Goal: Task Accomplishment & Management: Use online tool/utility

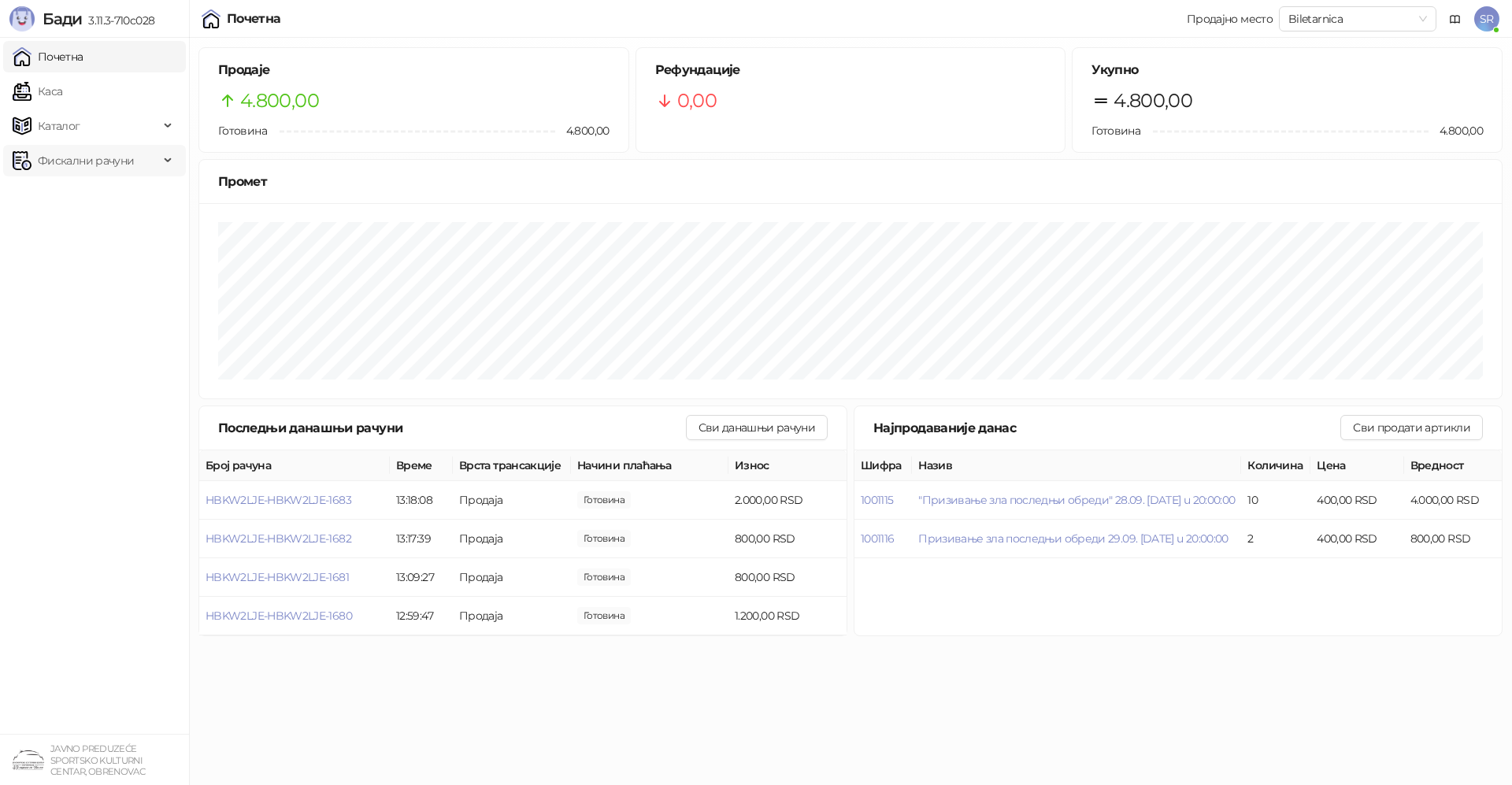
click at [81, 158] on span "Фискални рачуни" at bounding box center [86, 160] width 96 height 32
click at [103, 235] on link "По данима" at bounding box center [60, 230] width 83 height 32
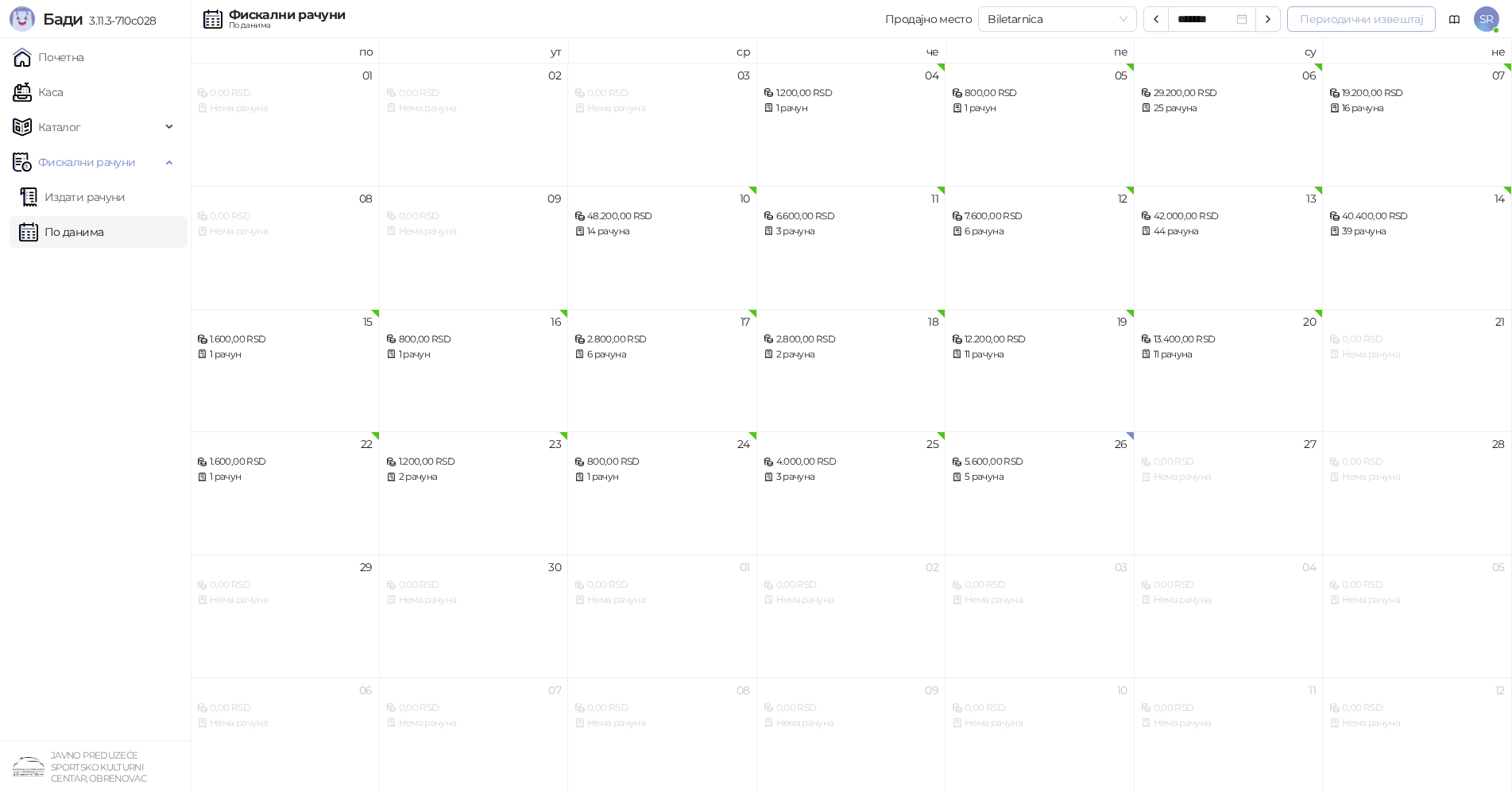
click at [1346, 19] on button "Периодични извештај" at bounding box center [1361, 19] width 149 height 25
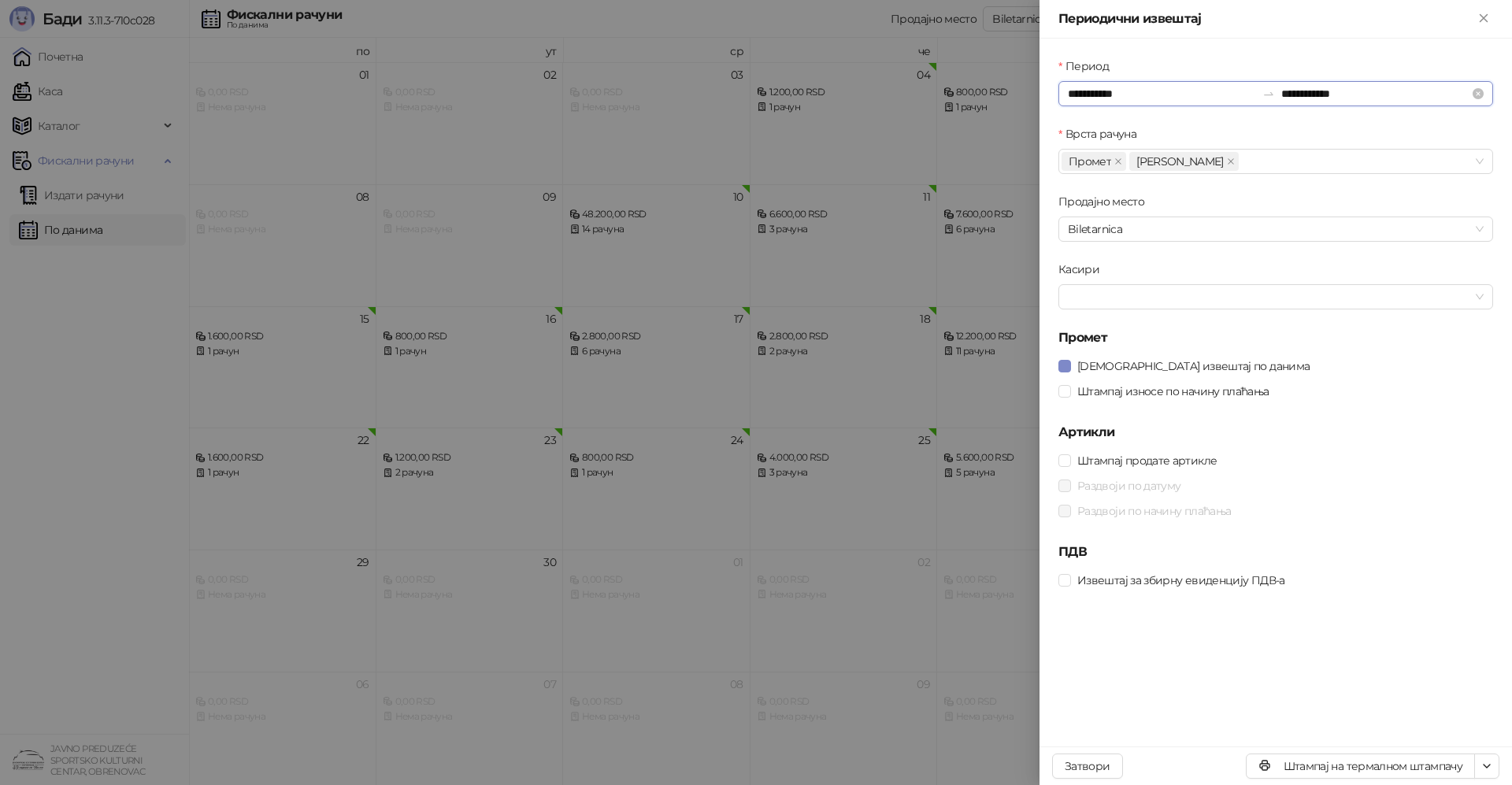
click at [1136, 92] on input "**********" at bounding box center [1162, 94] width 188 height 18
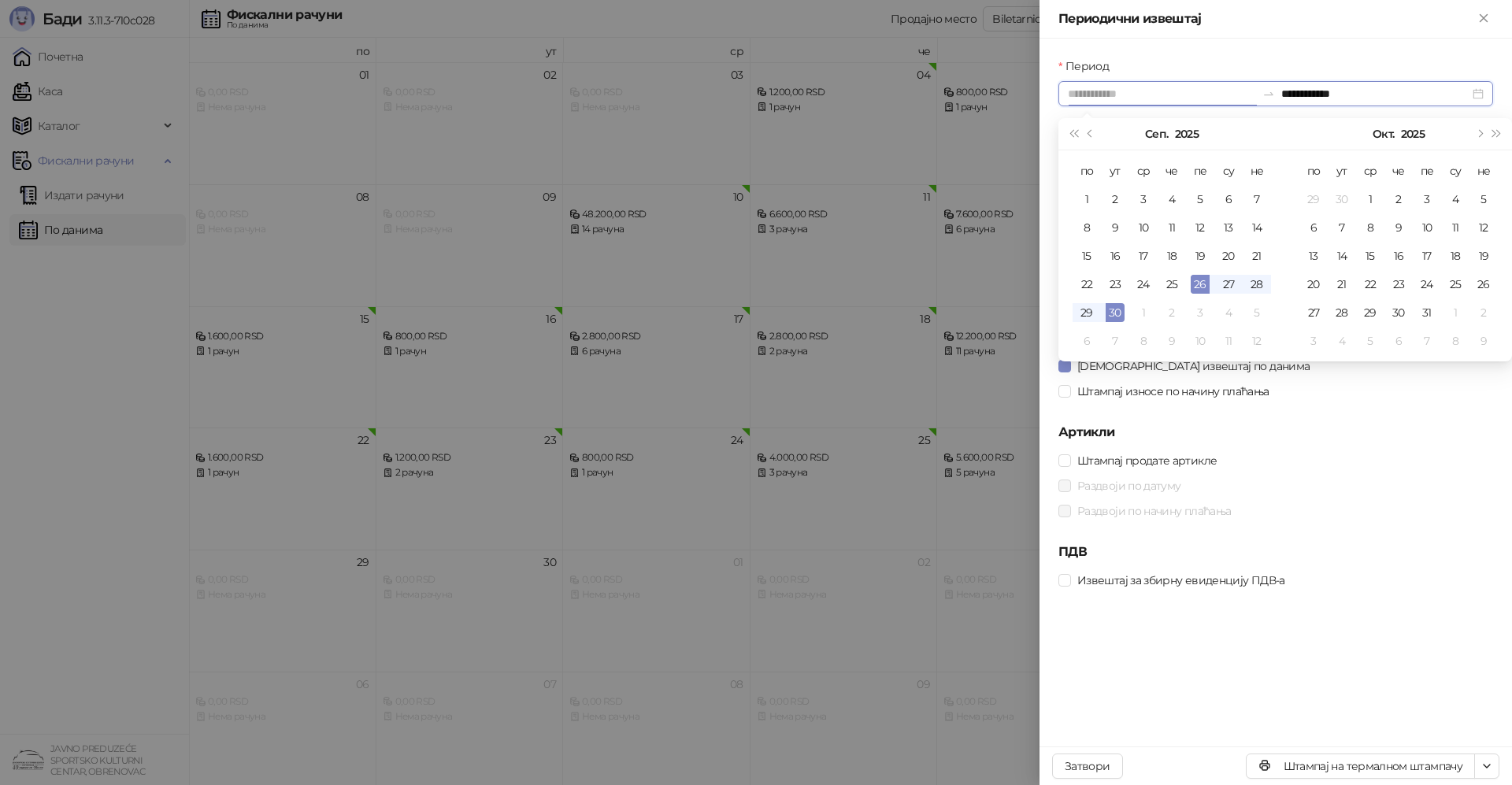
type input "**********"
click at [1200, 285] on div "26" at bounding box center [1200, 285] width 19 height 19
click at [1200, 283] on div "26" at bounding box center [1200, 285] width 19 height 19
type input "**********"
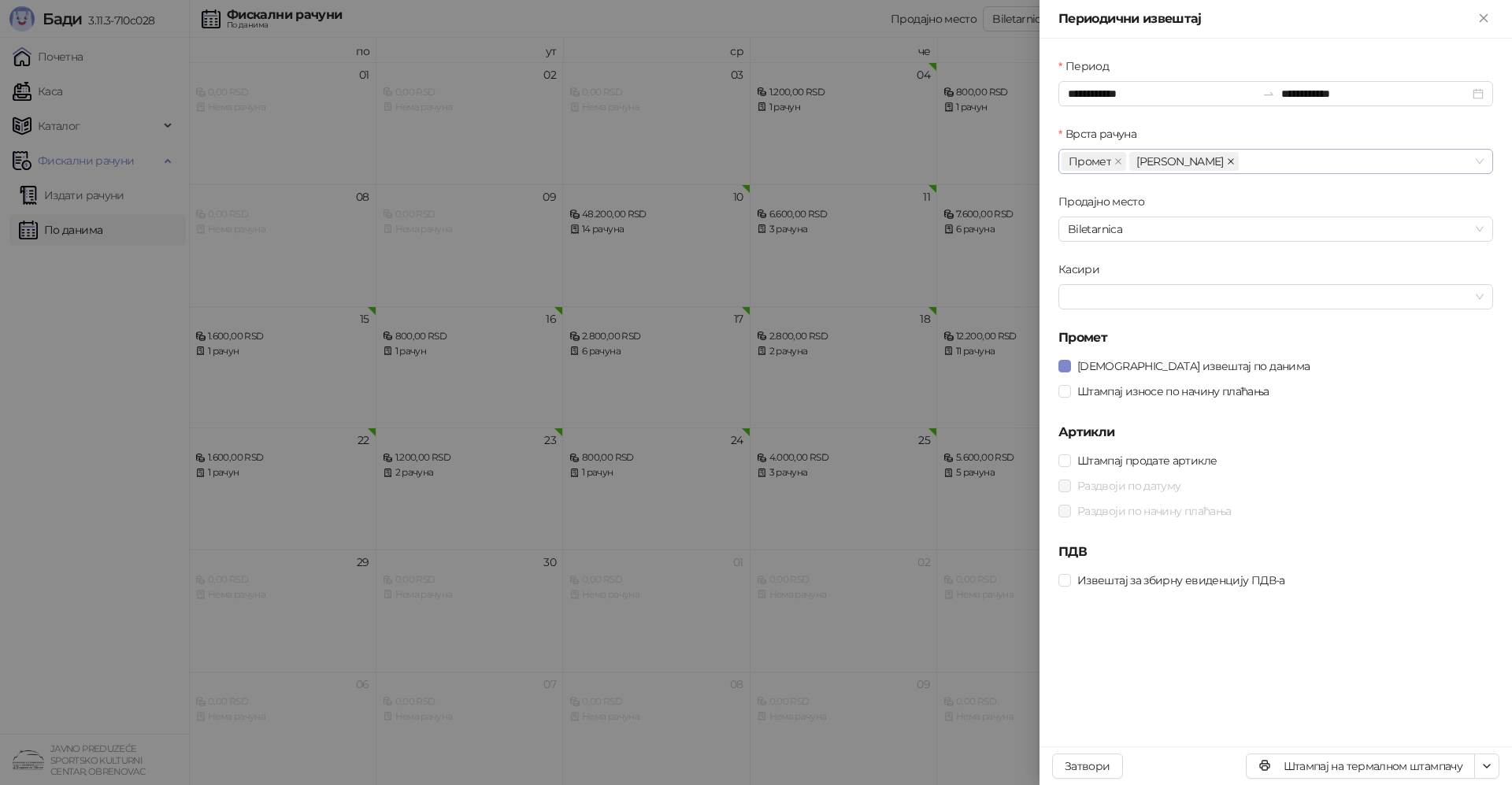
click at [1227, 160] on icon "close" at bounding box center [1230, 161] width 8 height 8
click at [1156, 300] on div at bounding box center [1267, 298] width 412 height 22
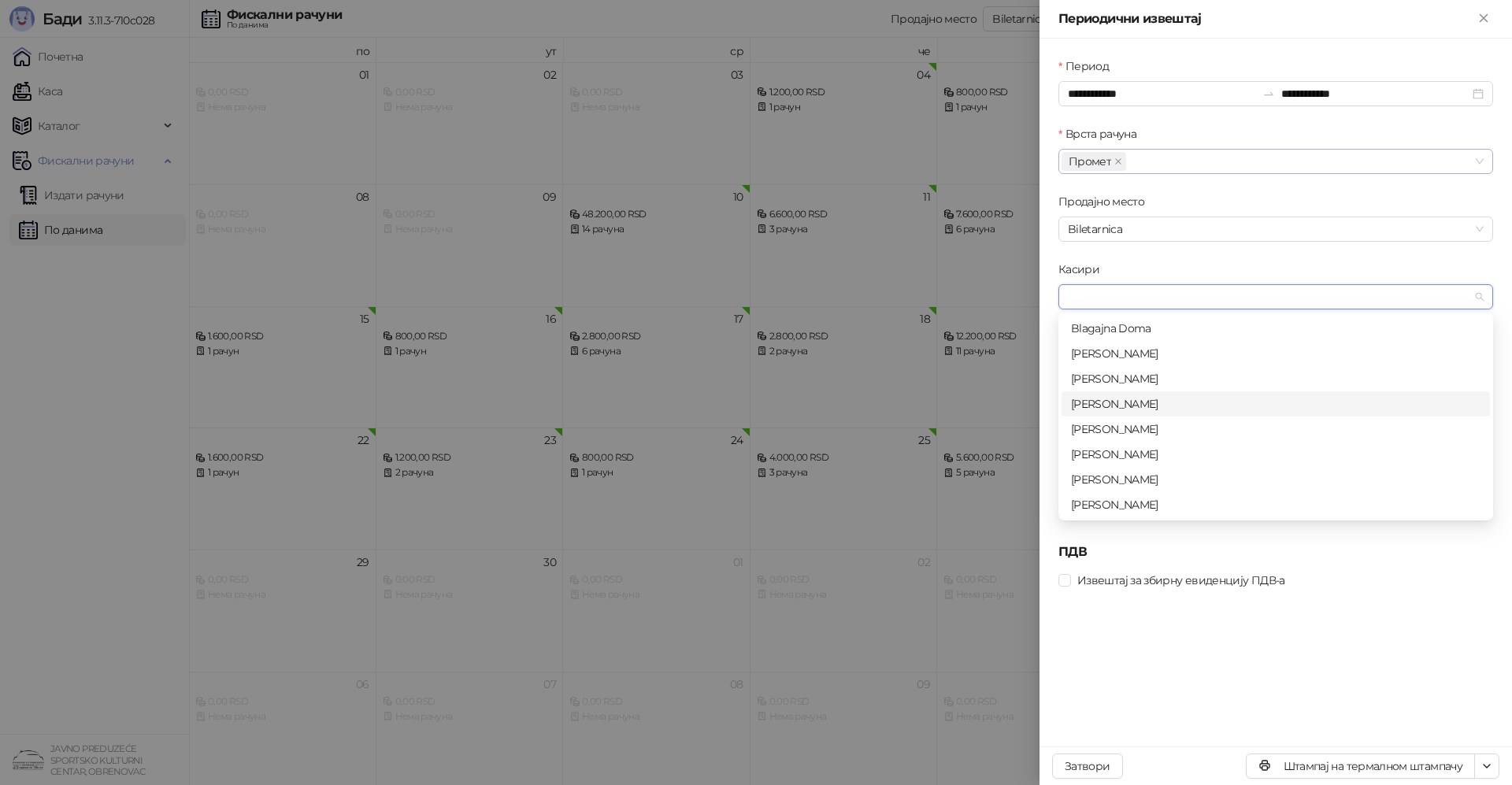
click at [1128, 402] on div "[PERSON_NAME]" at bounding box center [1276, 404] width 410 height 18
click at [1174, 265] on div "Касири" at bounding box center [1275, 272] width 435 height 24
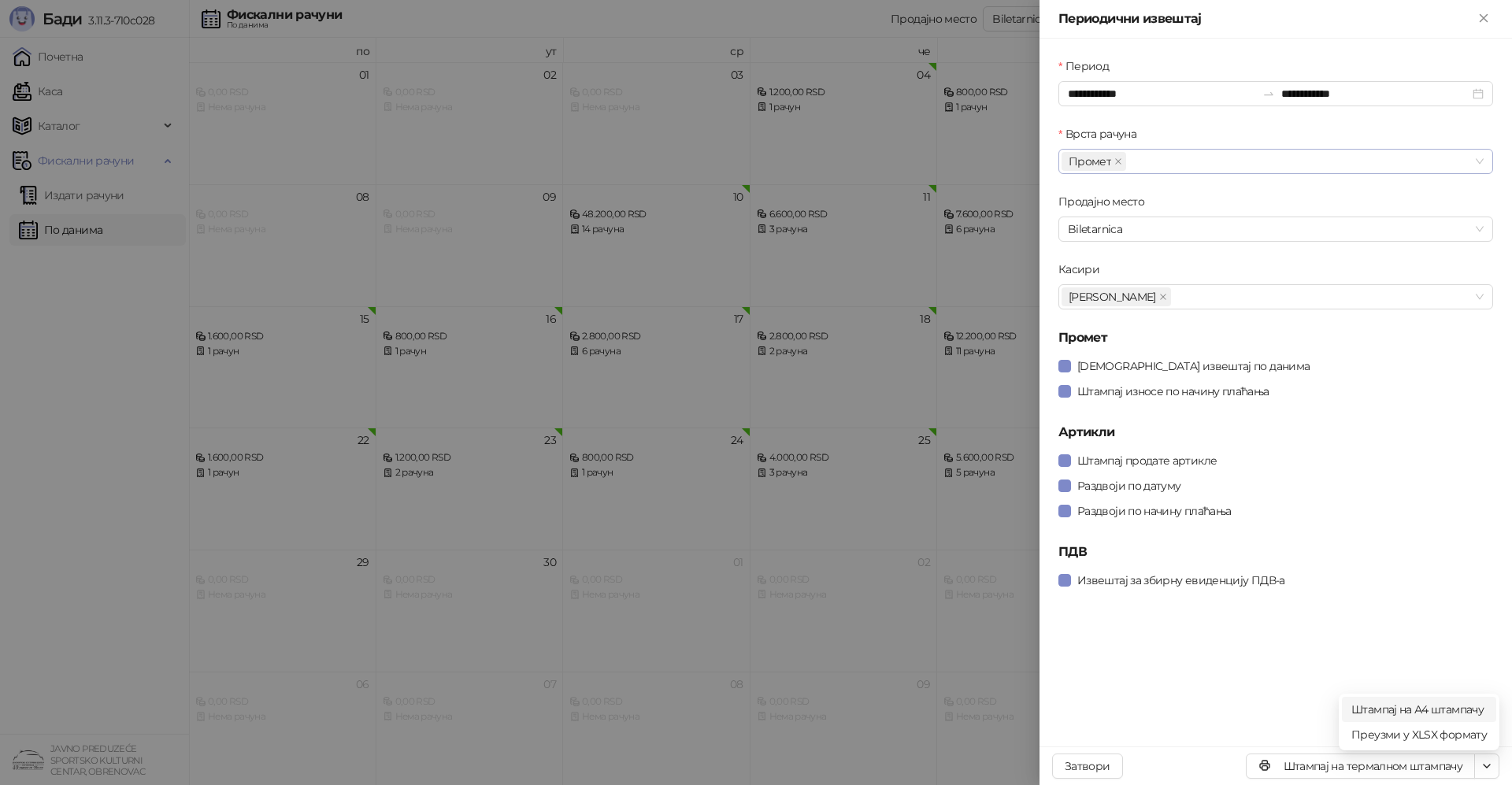
click at [1426, 706] on span "Штампај на А4 штампачу" at bounding box center [1419, 710] width 135 height 18
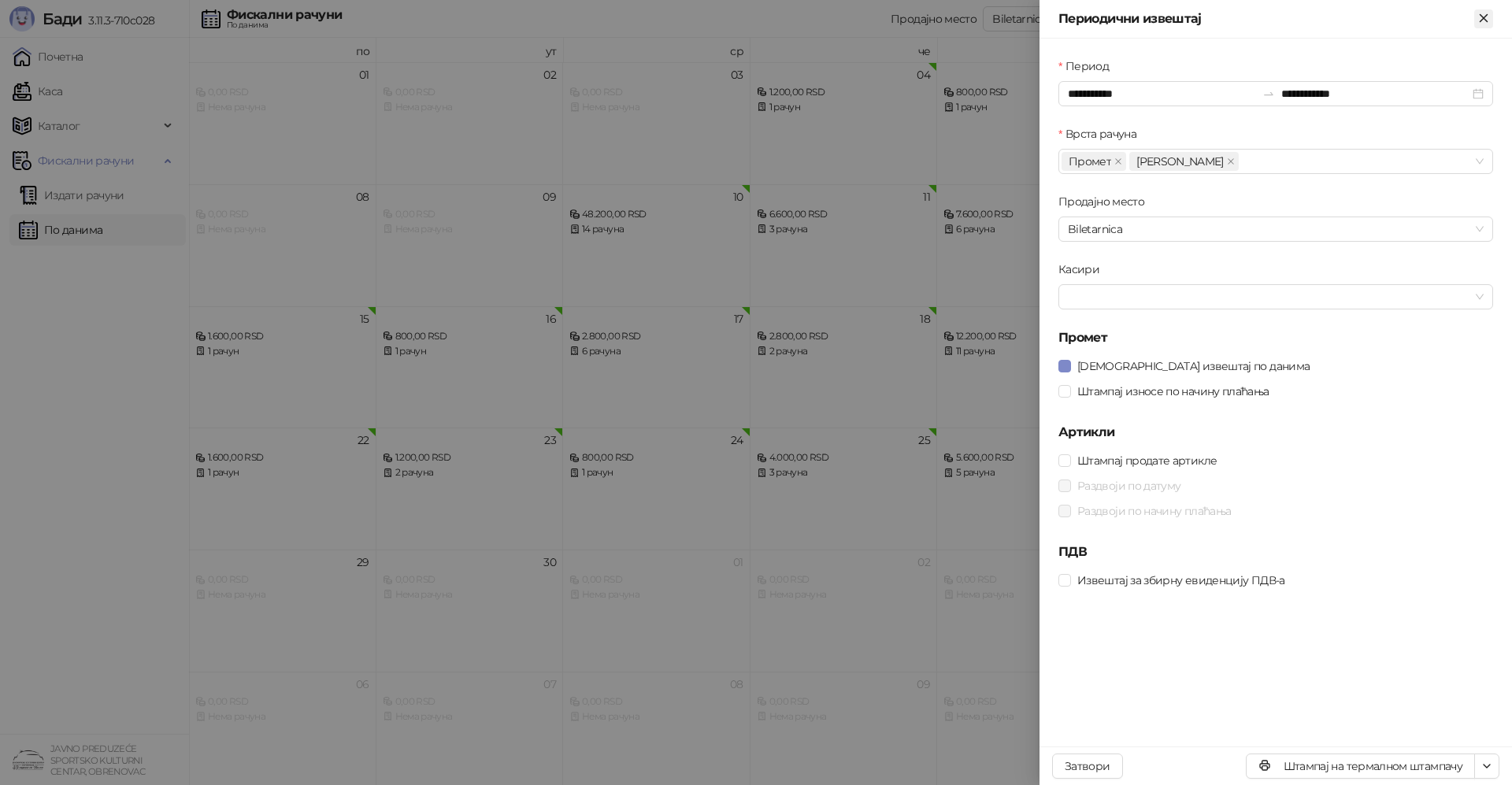
click at [1482, 18] on icon "Close" at bounding box center [1483, 18] width 7 height 7
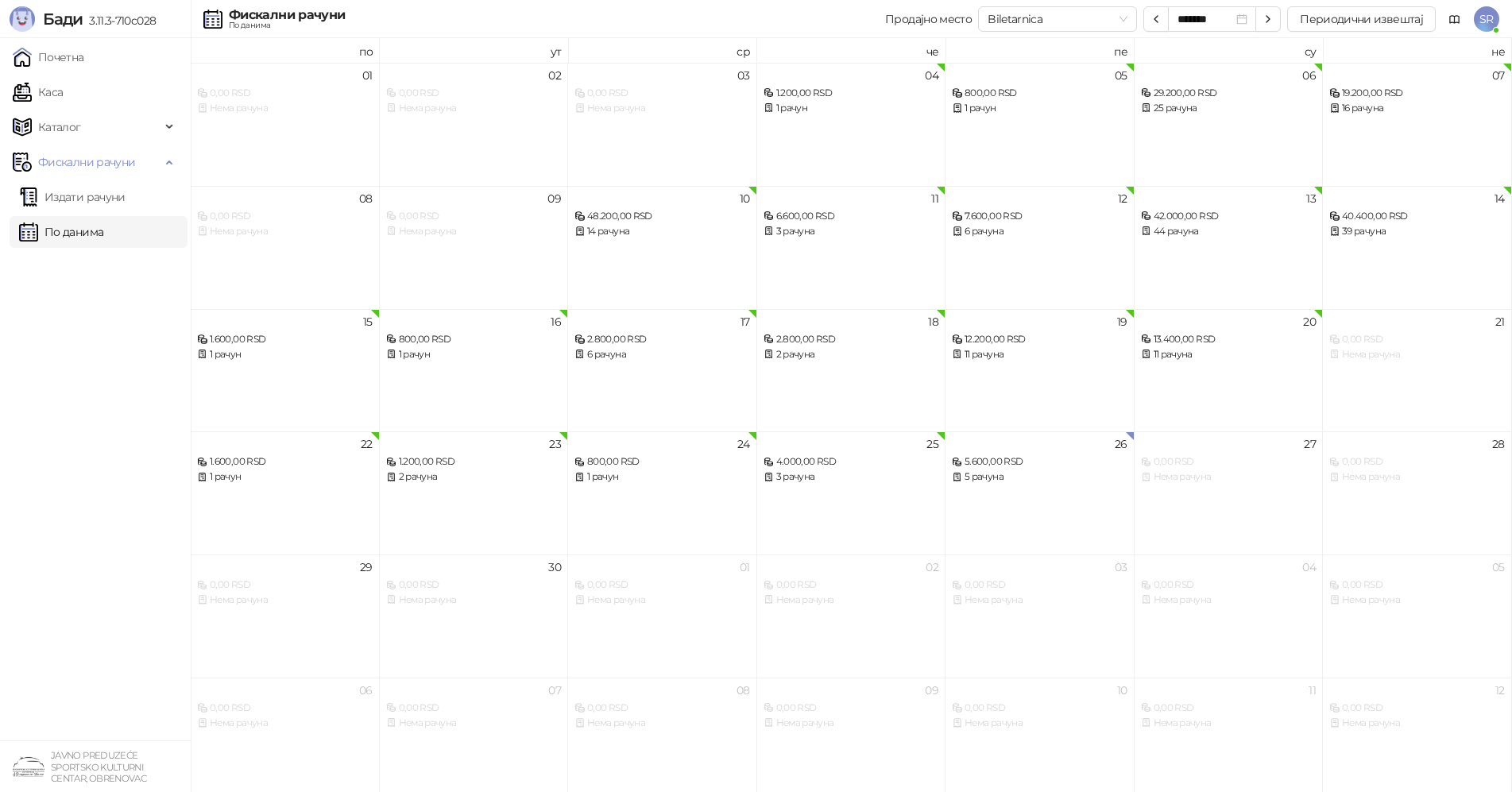
click at [1488, 23] on span "SR" at bounding box center [1486, 19] width 25 height 25
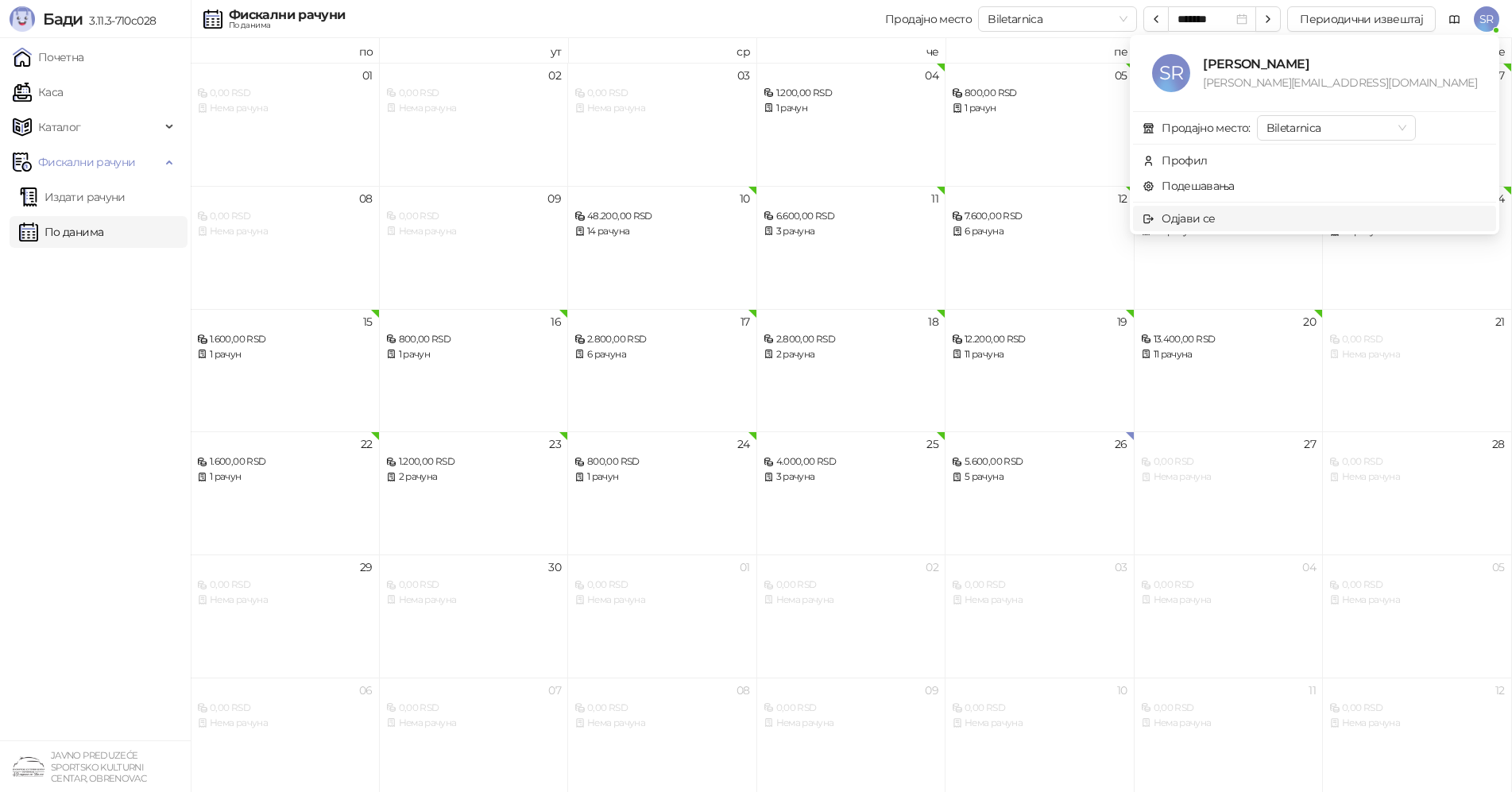
click at [1215, 218] on div "Одјави се" at bounding box center [1188, 218] width 53 height 18
